Goal: Complete application form

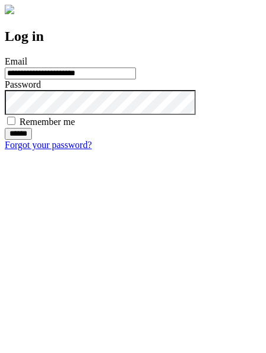
type input "**********"
click at [32, 140] on input "******" at bounding box center [18, 134] width 27 height 12
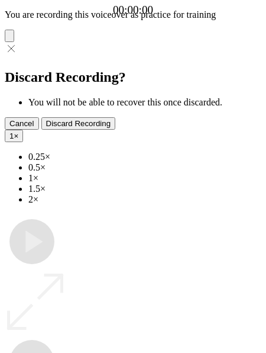
type input "**********"
